Goal: Communication & Community: Answer question/provide support

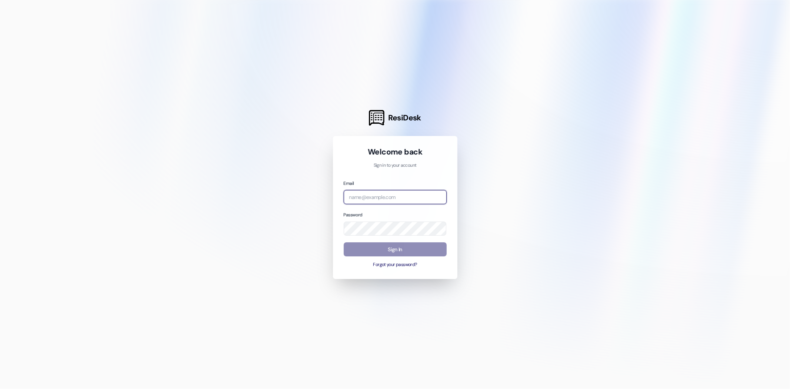
type input "[EMAIL_ADDRESS][DOMAIN_NAME]"
click at [361, 250] on button "Sign In" at bounding box center [395, 249] width 103 height 14
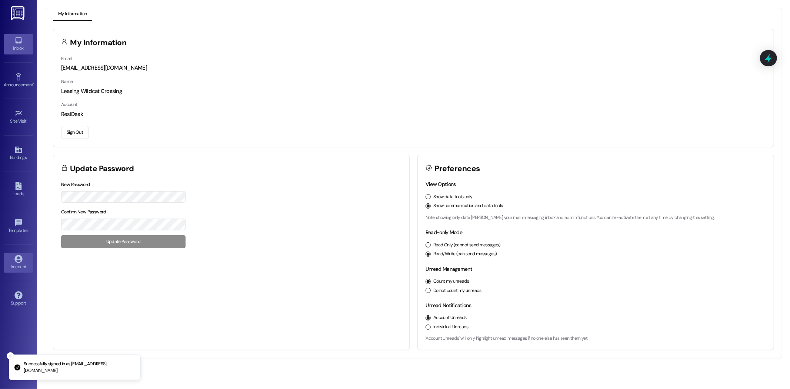
click at [11, 47] on div "Inbox" at bounding box center [18, 47] width 37 height 7
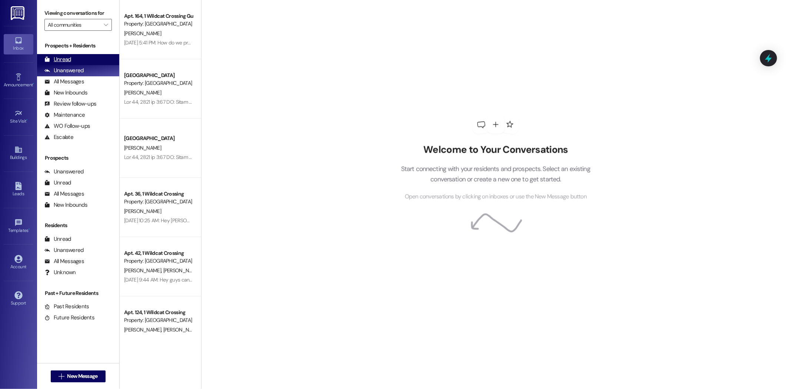
click at [85, 56] on div "Unread (0)" at bounding box center [78, 59] width 82 height 11
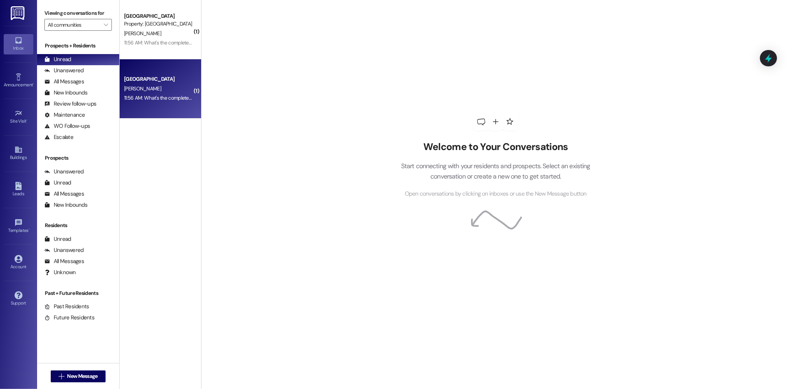
click at [158, 108] on div "Wildcat Crossing Prospect [PERSON_NAME] 11:56 AM: What's the completely balance…" at bounding box center [160, 88] width 81 height 59
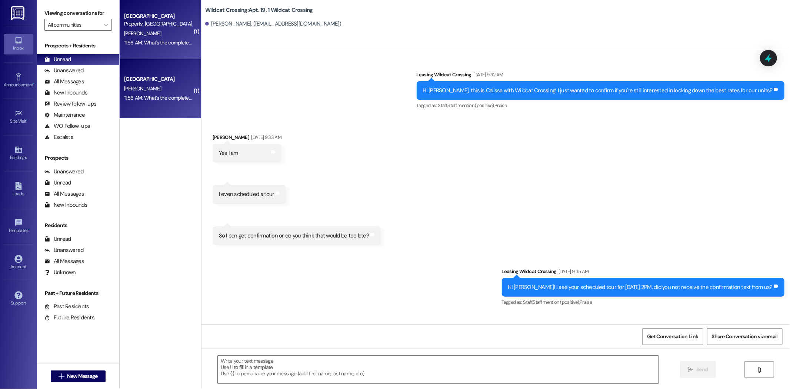
scroll to position [57903, 0]
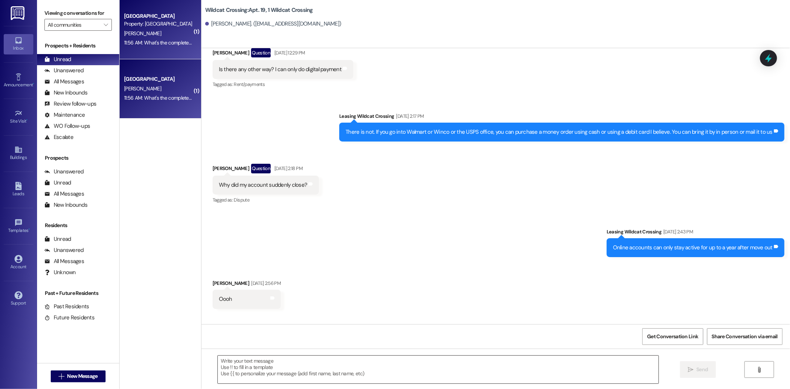
click at [280, 366] on textarea at bounding box center [438, 370] width 441 height 28
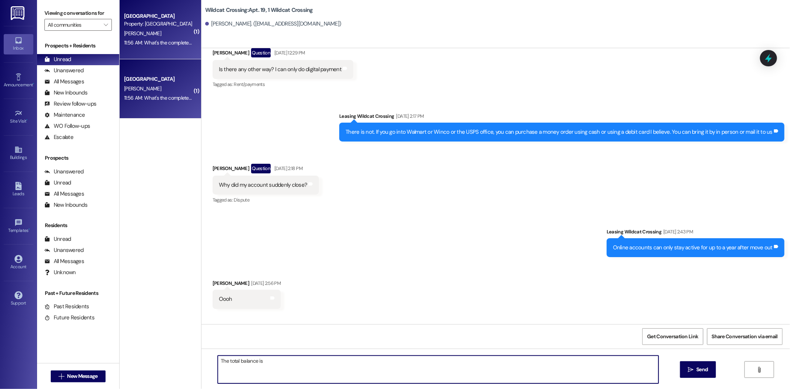
paste textarea "$219.32"
type textarea "The total balance is $219.32"
click at [675, 365] on div "The total balance is $219.32  Send " at bounding box center [495, 376] width 588 height 56
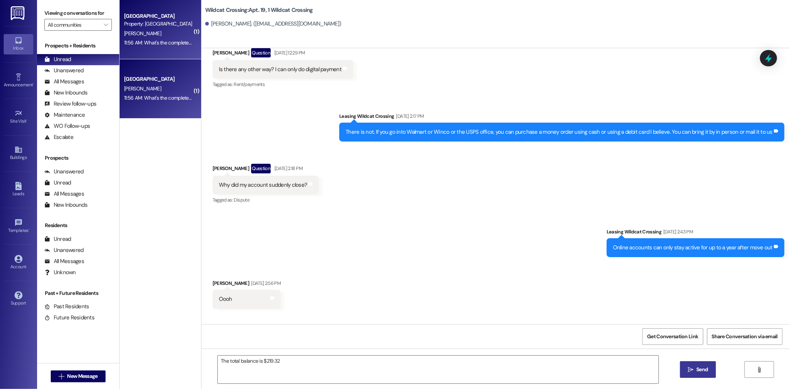
click at [680, 364] on button " Send" at bounding box center [698, 369] width 36 height 17
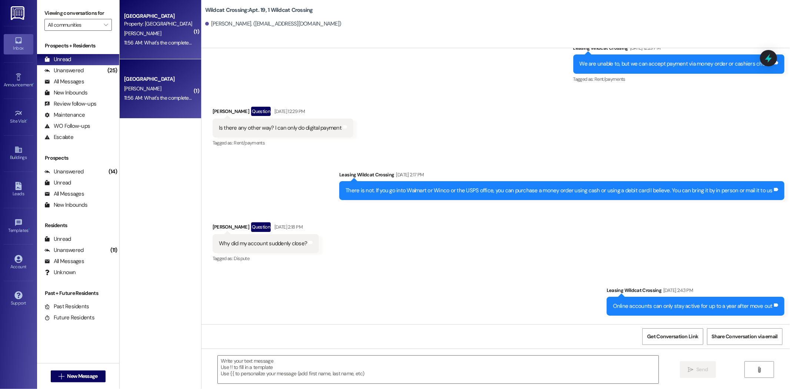
scroll to position [57955, 0]
